Goal: Task Accomplishment & Management: Use online tool/utility

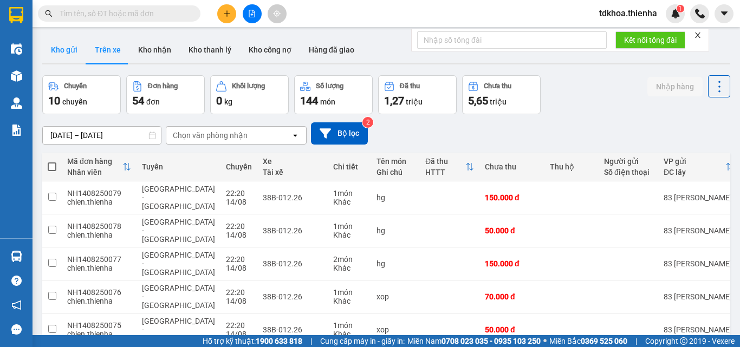
click at [66, 50] on button "Kho gửi" at bounding box center [64, 50] width 44 height 26
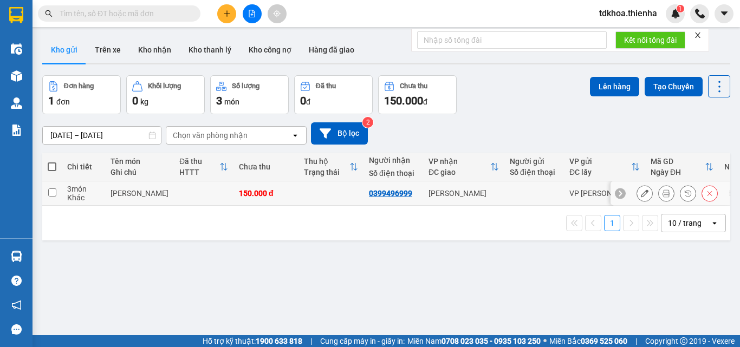
click at [50, 193] on input "checkbox" at bounding box center [52, 193] width 8 height 8
checkbox input "true"
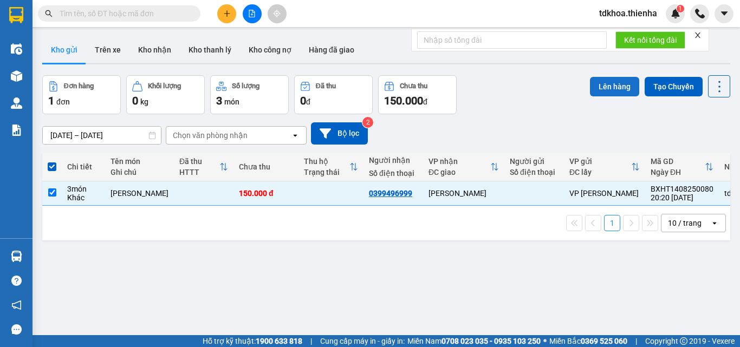
click at [612, 87] on button "Lên hàng" at bounding box center [614, 87] width 49 height 20
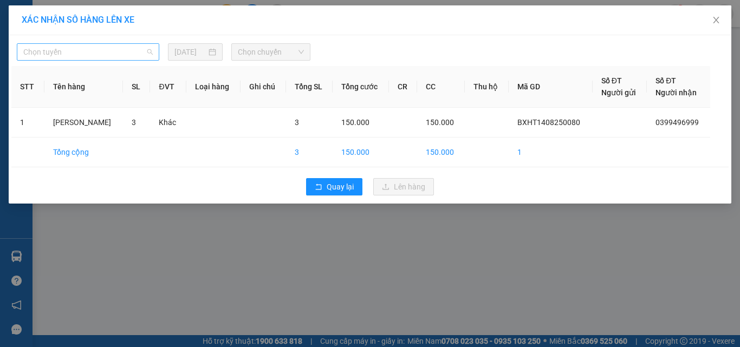
click at [107, 55] on span "Chọn tuyến" at bounding box center [88, 52] width 130 height 16
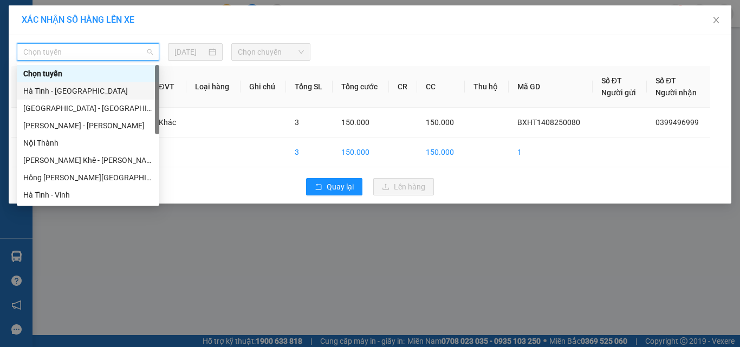
click at [46, 88] on div "Hà Tĩnh - [GEOGRAPHIC_DATA]" at bounding box center [88, 91] width 130 height 12
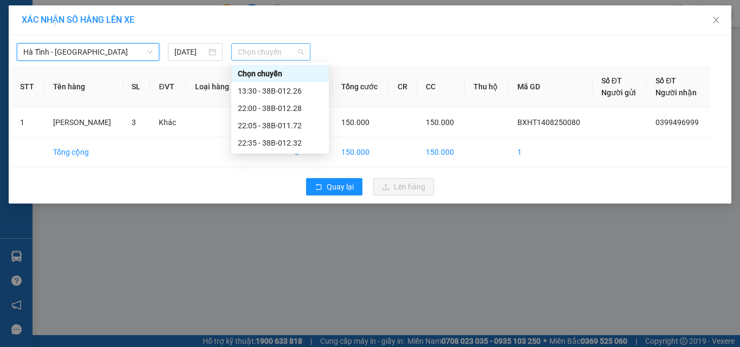
click at [280, 53] on span "Chọn chuyến" at bounding box center [271, 52] width 67 height 16
click at [287, 110] on div "22:00 - 38B-012.28" at bounding box center [280, 108] width 85 height 12
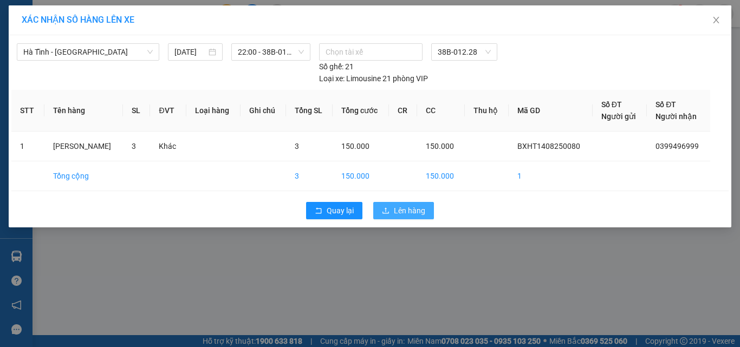
click at [382, 211] on button "Lên hàng" at bounding box center [403, 210] width 61 height 17
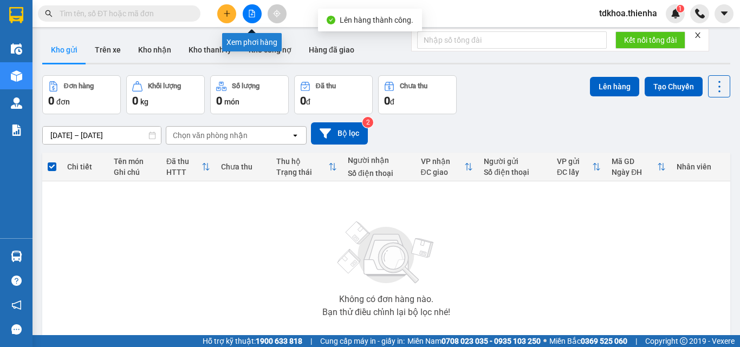
click at [253, 15] on icon "file-add" at bounding box center [252, 14] width 6 height 8
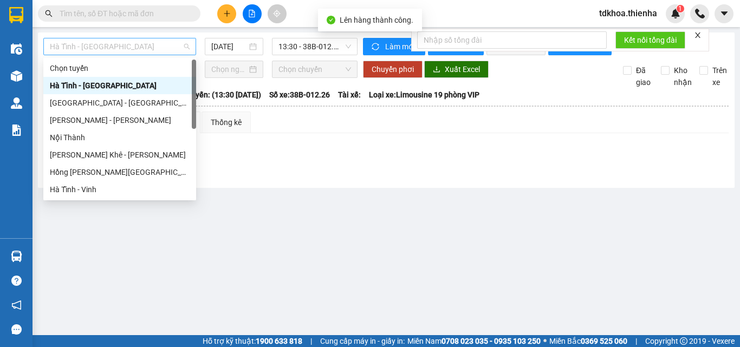
click at [109, 47] on span "Hà Tĩnh - [GEOGRAPHIC_DATA]" at bounding box center [120, 46] width 140 height 16
click at [85, 103] on div "[GEOGRAPHIC_DATA] - [GEOGRAPHIC_DATA]" at bounding box center [120, 103] width 140 height 12
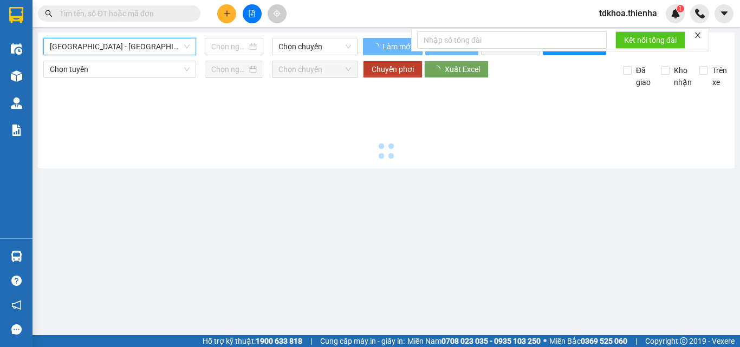
type input "[DATE]"
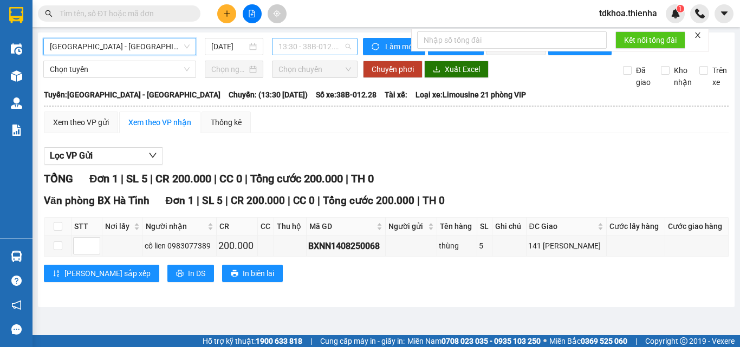
click at [328, 42] on span "13:30 - 38B-012.28" at bounding box center [315, 46] width 73 height 16
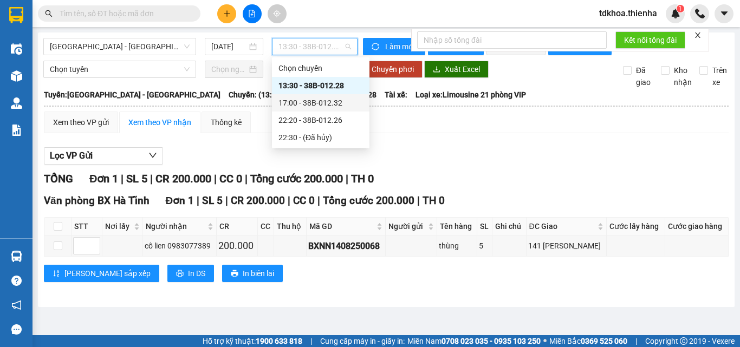
click at [305, 105] on div "17:00 - 38B-012.32" at bounding box center [321, 103] width 85 height 12
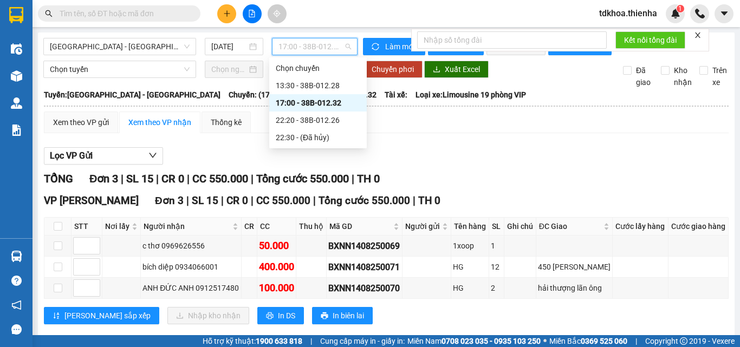
click at [317, 43] on span "17:00 - 38B-012.32" at bounding box center [315, 46] width 73 height 16
click at [294, 120] on div "22:20 - 38B-012.26" at bounding box center [318, 120] width 85 height 12
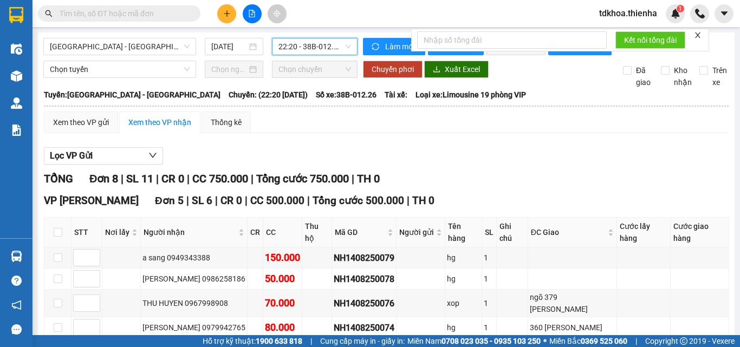
click at [695, 35] on icon "close" at bounding box center [698, 35] width 8 height 8
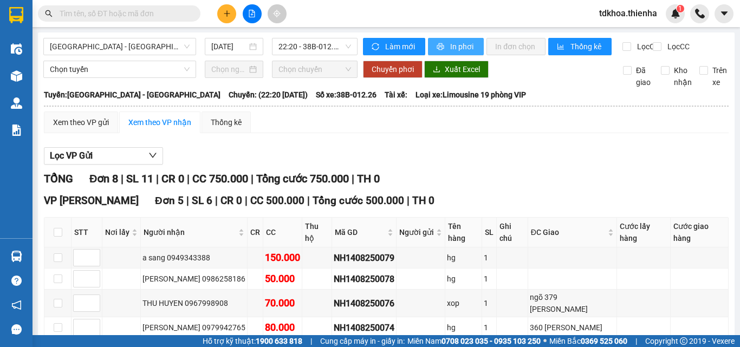
click at [460, 49] on span "In phơi" at bounding box center [462, 47] width 25 height 12
click at [300, 49] on span "22:20 - 38B-012.26" at bounding box center [315, 46] width 73 height 16
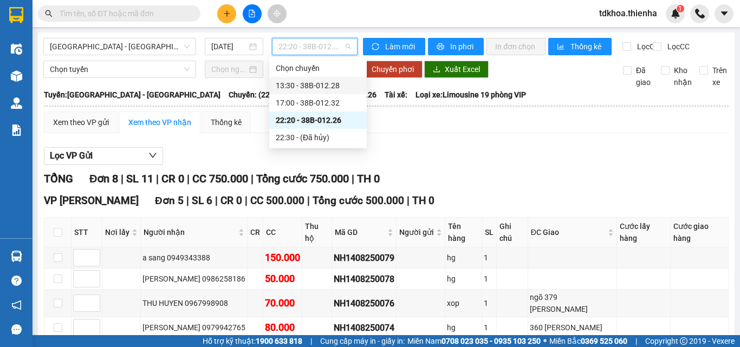
click at [287, 84] on div "13:30 - 38B-012.28" at bounding box center [318, 86] width 85 height 12
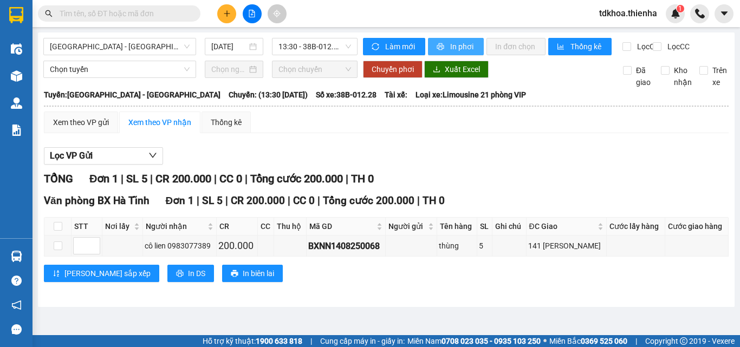
click at [459, 44] on span "In phơi" at bounding box center [462, 47] width 25 height 12
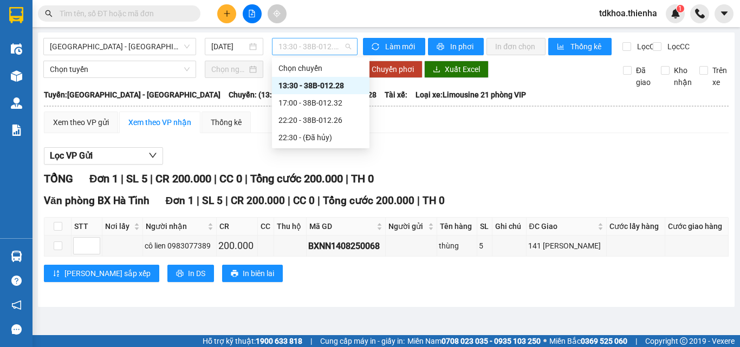
click at [325, 46] on span "13:30 - 38B-012.28" at bounding box center [315, 46] width 73 height 16
click at [297, 99] on div "17:00 - 38B-012.32" at bounding box center [321, 103] width 85 height 12
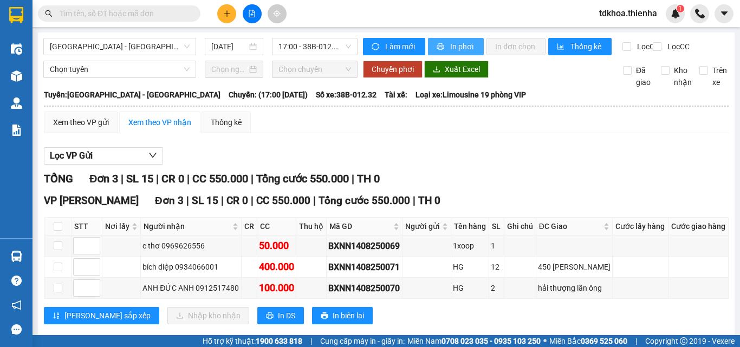
click at [450, 42] on span "In phơi" at bounding box center [462, 47] width 25 height 12
click at [282, 49] on span "17:00 - 38B-012.32" at bounding box center [315, 46] width 73 height 16
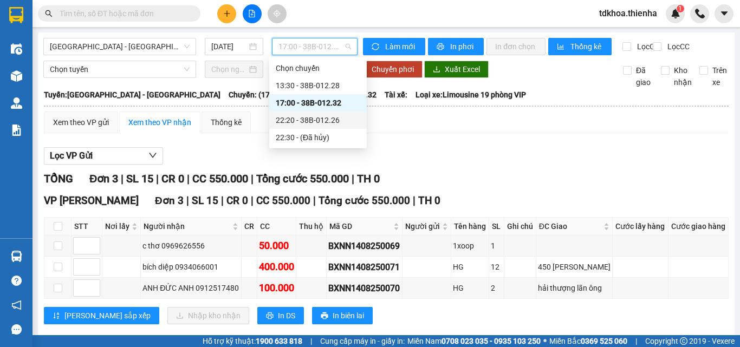
click at [304, 115] on div "22:20 - 38B-012.26" at bounding box center [318, 120] width 85 height 12
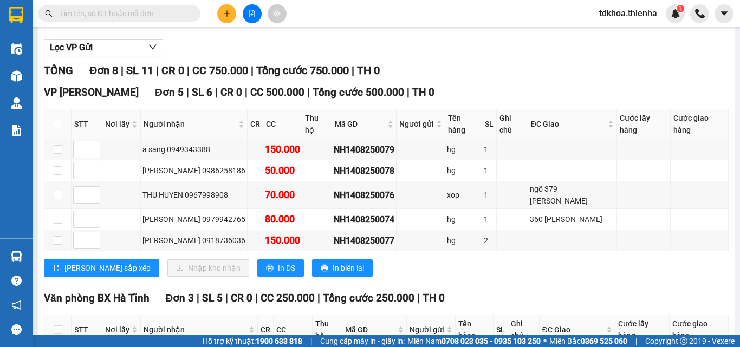
scroll to position [216, 0]
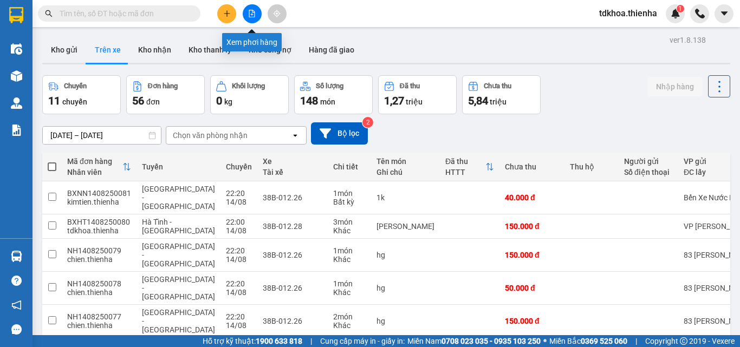
click at [253, 18] on button at bounding box center [252, 13] width 19 height 19
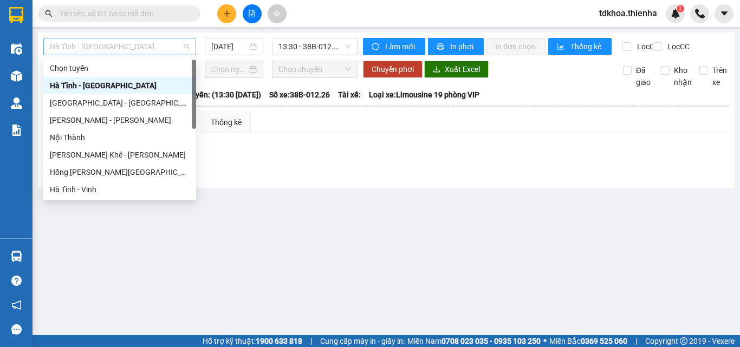
click at [185, 43] on span "Hà Tĩnh - [GEOGRAPHIC_DATA]" at bounding box center [120, 46] width 140 height 16
click at [82, 101] on div "[GEOGRAPHIC_DATA] - [GEOGRAPHIC_DATA]" at bounding box center [120, 103] width 140 height 12
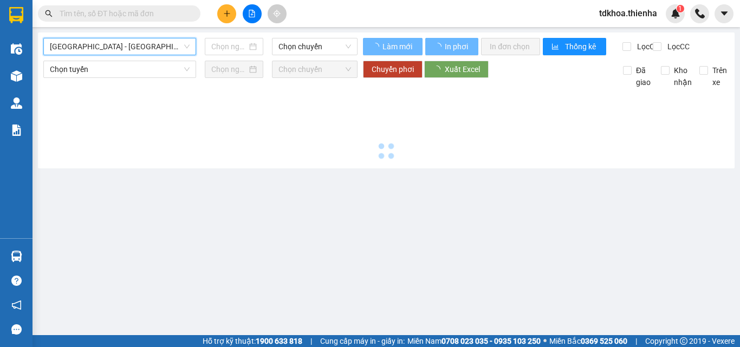
type input "[DATE]"
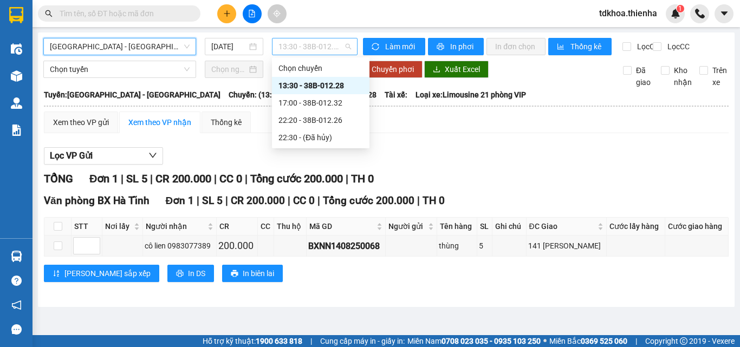
click at [281, 44] on span "13:30 - 38B-012.28" at bounding box center [315, 46] width 73 height 16
click at [303, 125] on div "22:20 - 38B-012.26" at bounding box center [321, 120] width 85 height 12
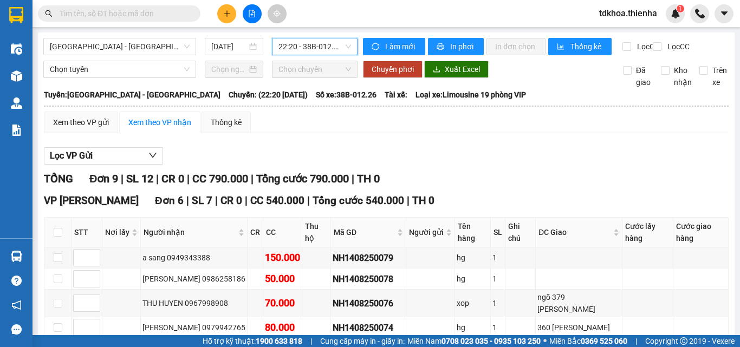
click at [281, 46] on span "22:20 - 38B-012.26" at bounding box center [315, 46] width 73 height 16
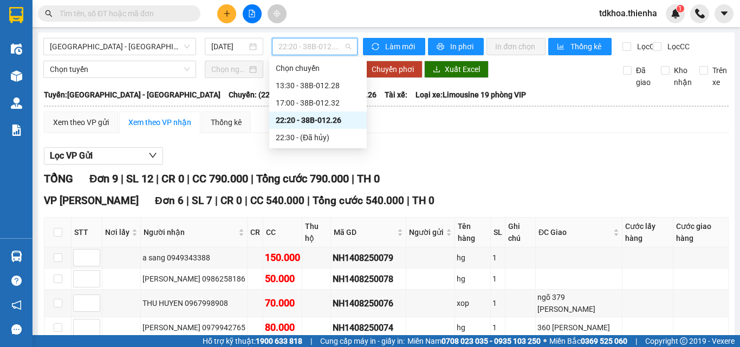
click at [305, 124] on div "22:20 - 38B-012.26" at bounding box center [318, 120] width 85 height 12
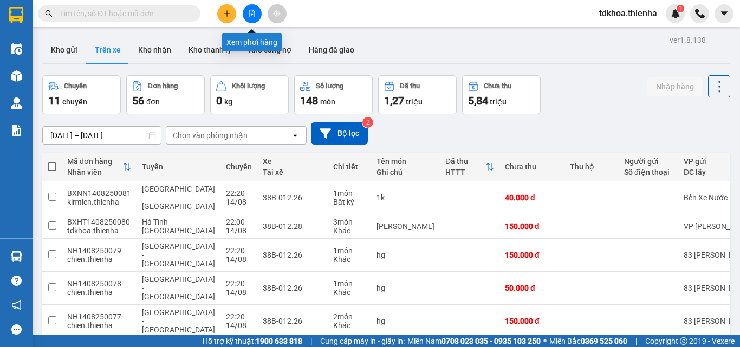
click at [257, 13] on button at bounding box center [252, 13] width 19 height 19
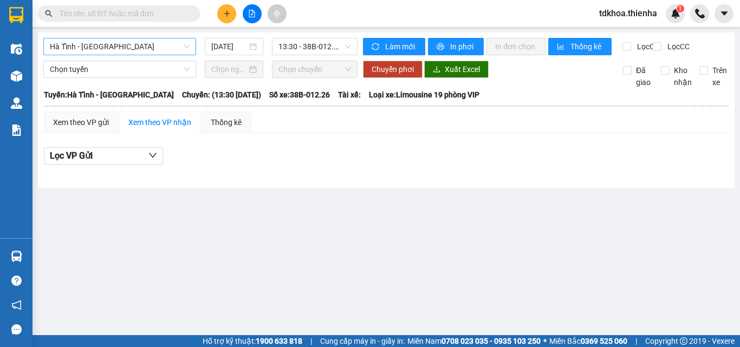
click at [109, 48] on span "Hà Tĩnh - [GEOGRAPHIC_DATA]" at bounding box center [120, 46] width 140 height 16
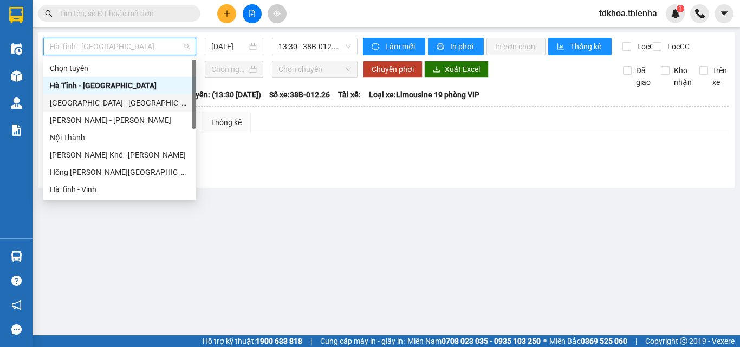
click at [71, 101] on div "[GEOGRAPHIC_DATA] - [GEOGRAPHIC_DATA]" at bounding box center [120, 103] width 140 height 12
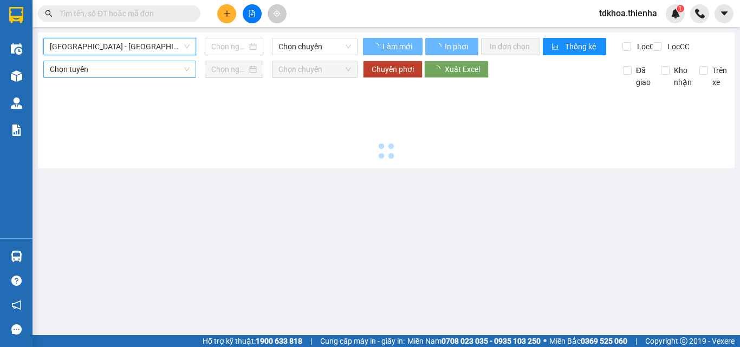
type input "[DATE]"
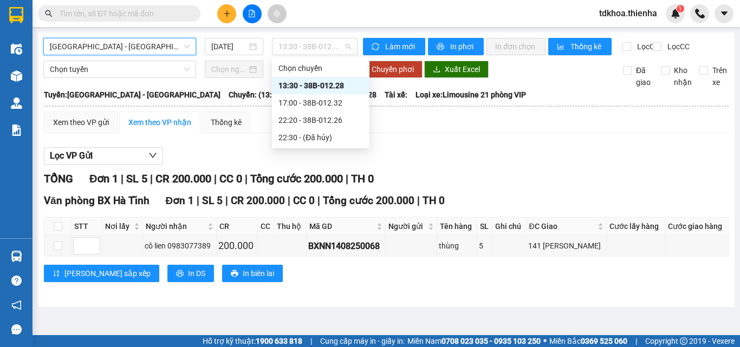
drag, startPoint x: 289, startPoint y: 54, endPoint x: 289, endPoint y: 74, distance: 20.1
click at [289, 55] on div "13:30 - 38B-012.28" at bounding box center [315, 46] width 86 height 17
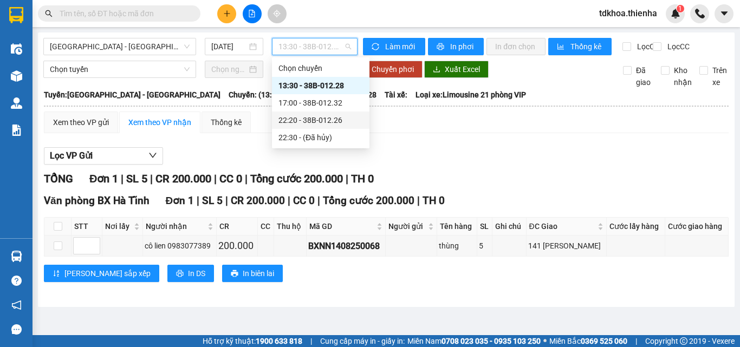
click at [294, 118] on div "22:20 - 38B-012.26" at bounding box center [321, 120] width 85 height 12
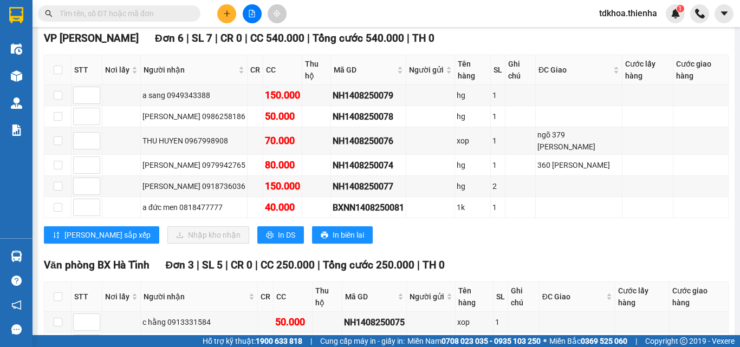
scroll to position [108, 0]
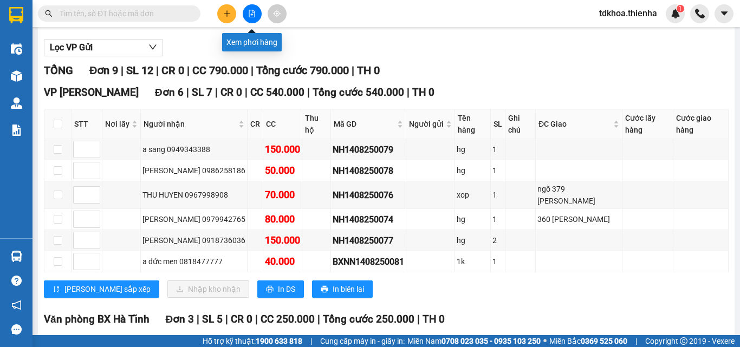
click at [251, 16] on icon "file-add" at bounding box center [252, 14] width 8 height 8
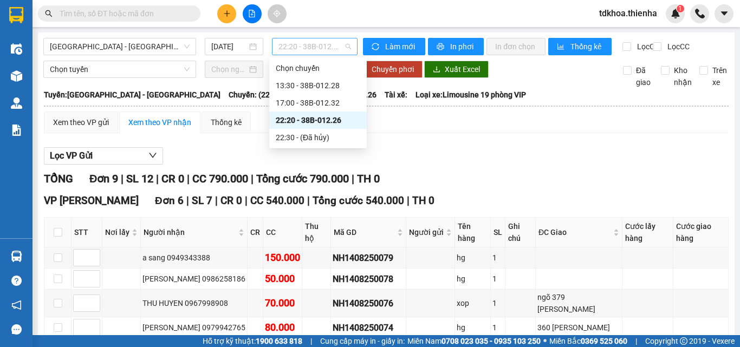
click at [304, 47] on span "22:20 - 38B-012.26" at bounding box center [315, 46] width 73 height 16
click at [294, 101] on div "17:00 - 38B-012.32" at bounding box center [318, 103] width 85 height 12
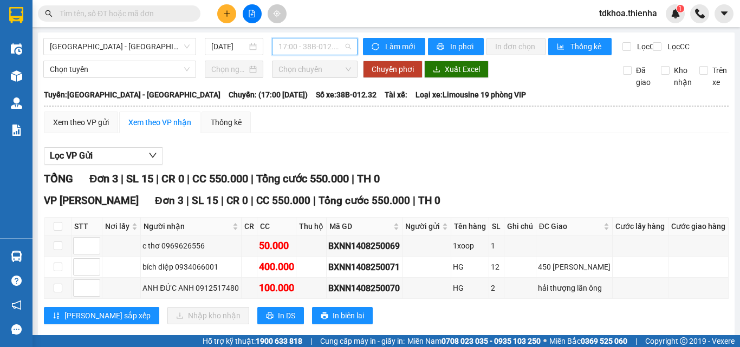
click at [296, 47] on span "17:00 - 38B-012.32" at bounding box center [315, 46] width 73 height 16
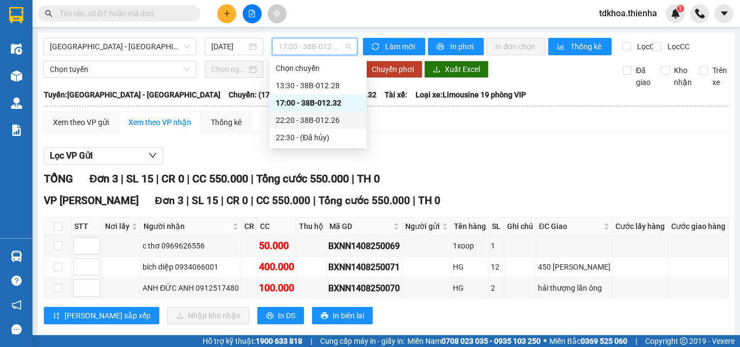
click at [296, 117] on div "22:20 - 38B-012.26" at bounding box center [318, 120] width 85 height 12
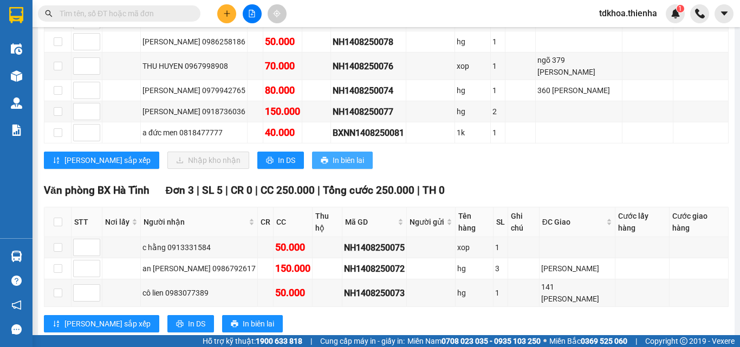
scroll to position [75, 0]
